Goal: Transaction & Acquisition: Book appointment/travel/reservation

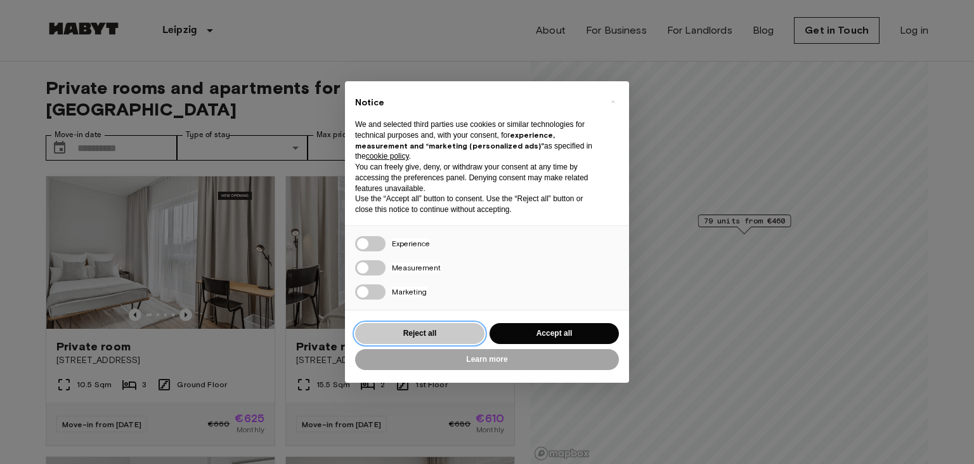
click at [420, 329] on button "Reject all" at bounding box center [419, 333] width 129 height 21
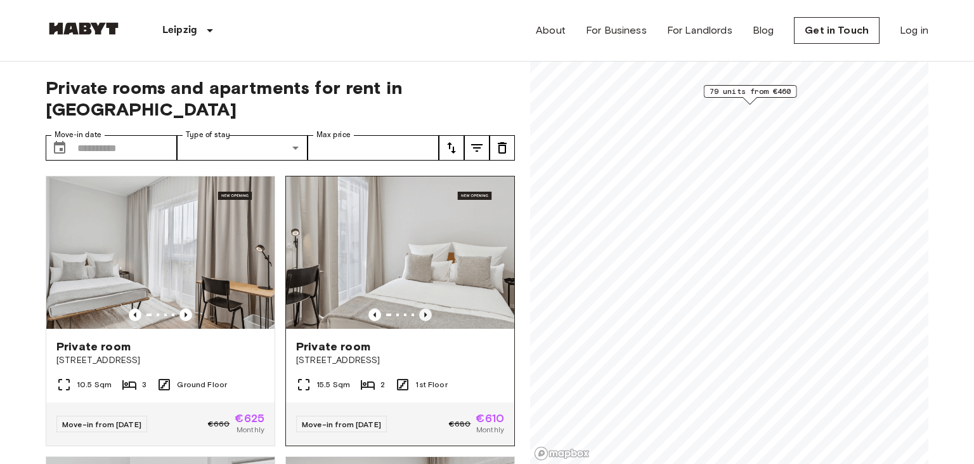
click at [425, 308] on icon "Previous image" at bounding box center [425, 314] width 13 height 13
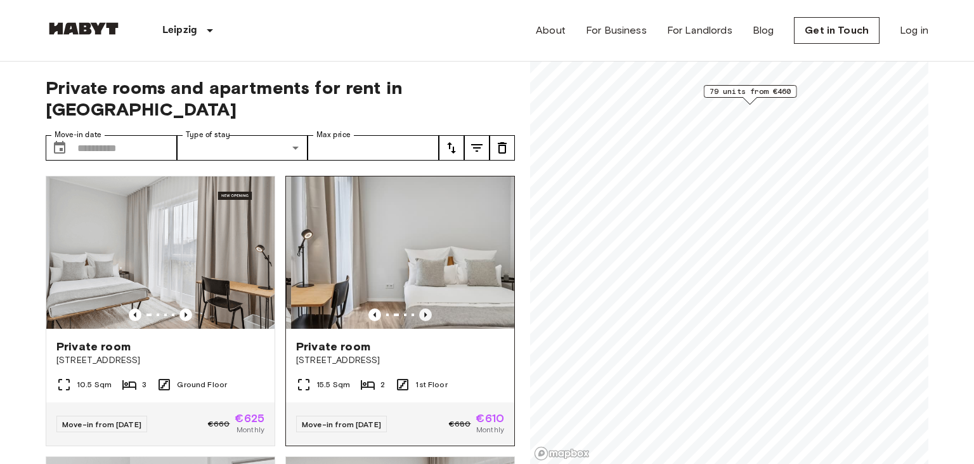
click at [425, 312] on icon "Previous image" at bounding box center [425, 314] width 3 height 5
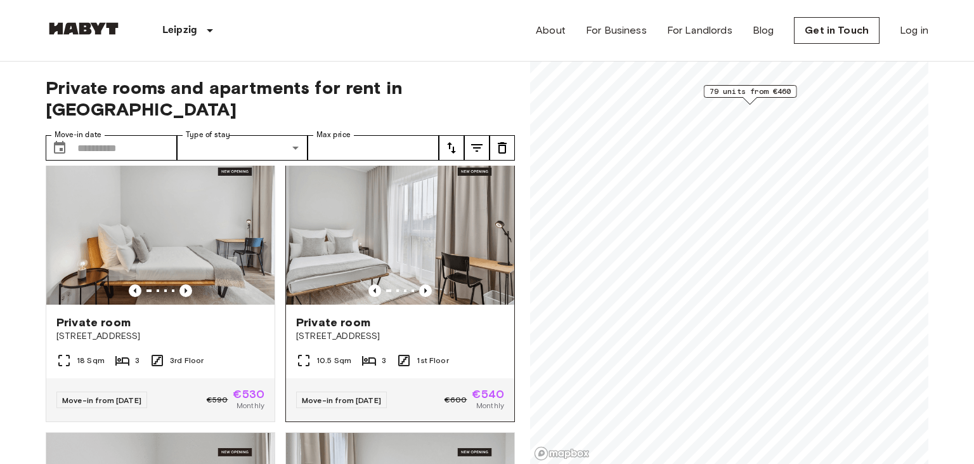
scroll to position [803, 0]
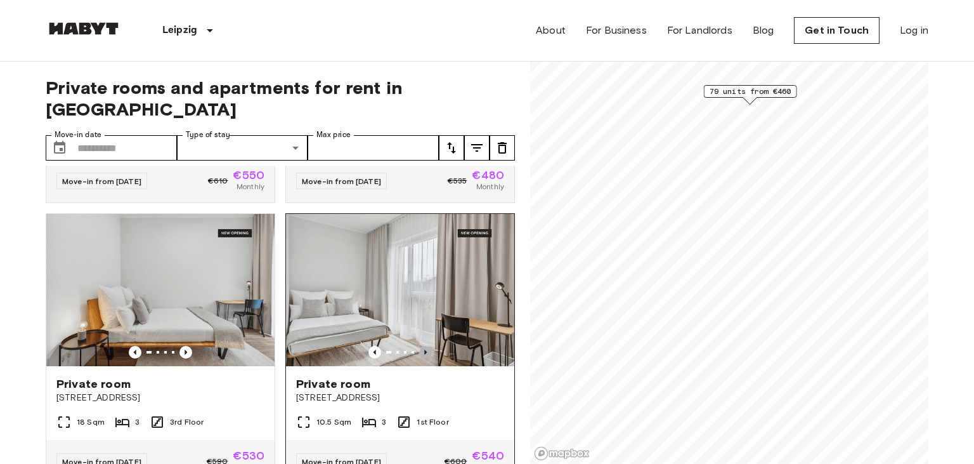
click at [429, 346] on icon "Previous image" at bounding box center [425, 352] width 13 height 13
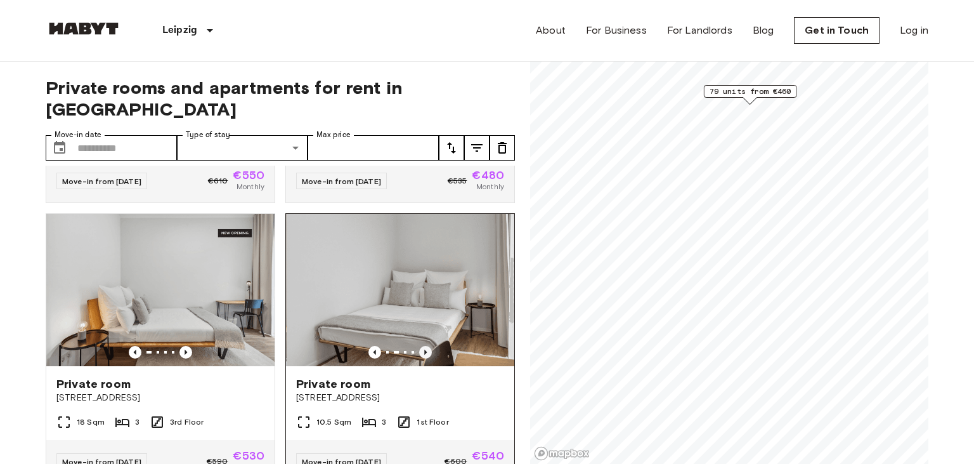
click at [429, 346] on icon "Previous image" at bounding box center [425, 352] width 13 height 13
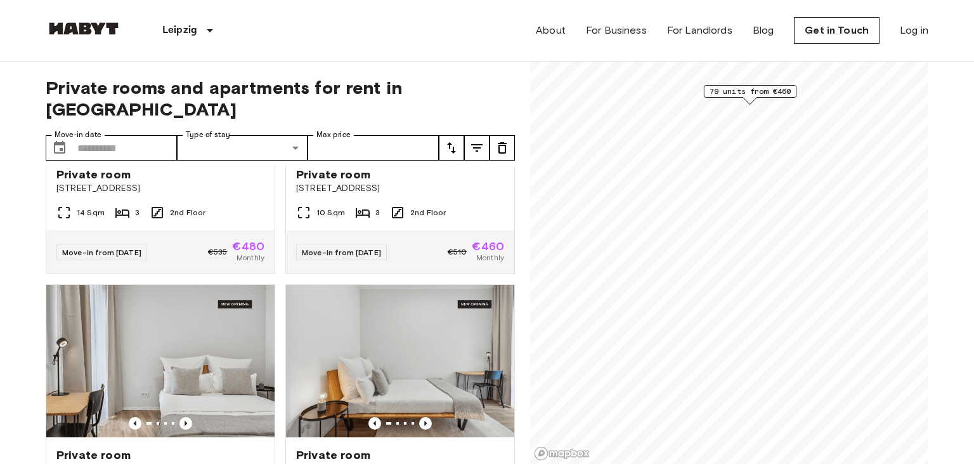
scroll to position [3822, 0]
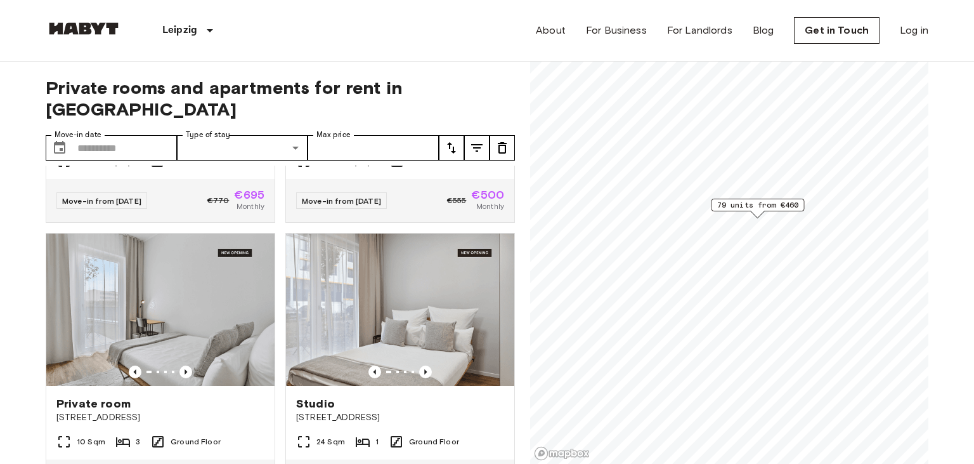
scroll to position [6258, 0]
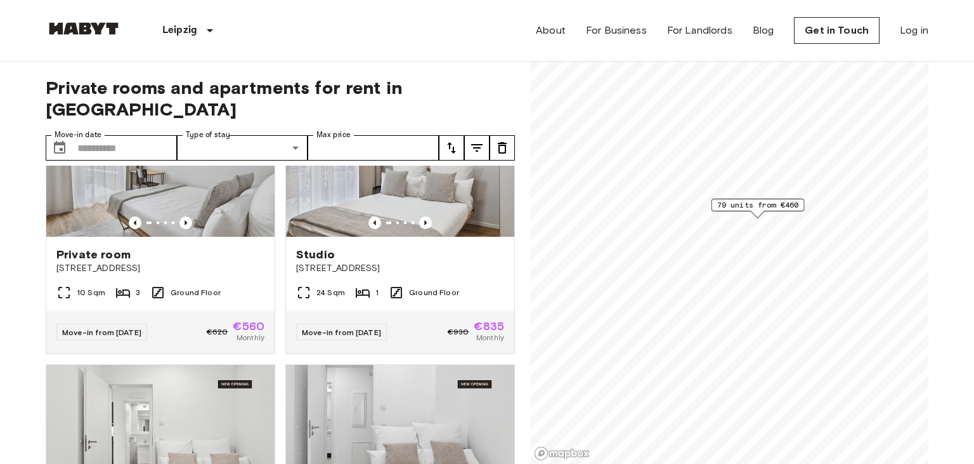
click at [756, 211] on div "Map marker" at bounding box center [758, 214] width 14 height 7
